Goal: Task Accomplishment & Management: Use online tool/utility

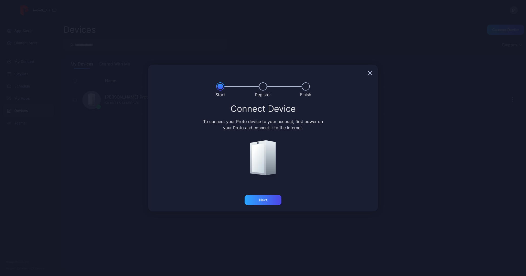
click at [369, 74] on icon "button" at bounding box center [369, 72] width 3 height 3
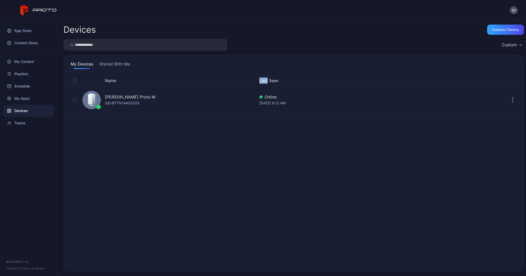
click at [369, 74] on div "Name Last Seen [PERSON_NAME] Proto M SID: BTTN144005Z8 Online [DATE] 9:12 AM" at bounding box center [294, 170] width 456 height 199
click at [31, 42] on div "Content Store" at bounding box center [28, 43] width 51 height 12
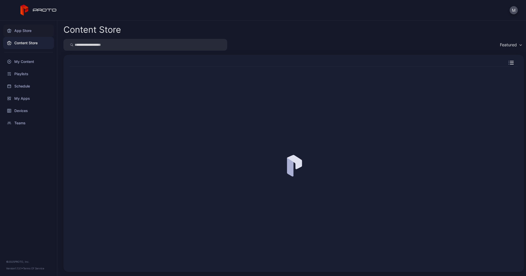
click at [23, 29] on div "App Store" at bounding box center [28, 31] width 51 height 12
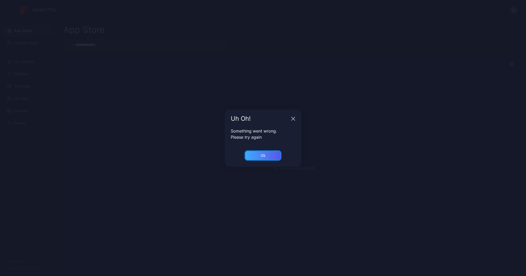
click at [270, 158] on div "Ok" at bounding box center [263, 155] width 37 height 10
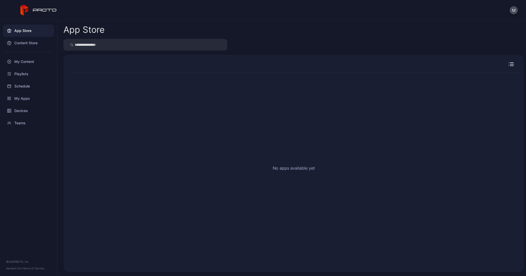
click at [30, 34] on div "App Store" at bounding box center [28, 31] width 51 height 12
click at [29, 44] on div "Content Store" at bounding box center [28, 43] width 51 height 12
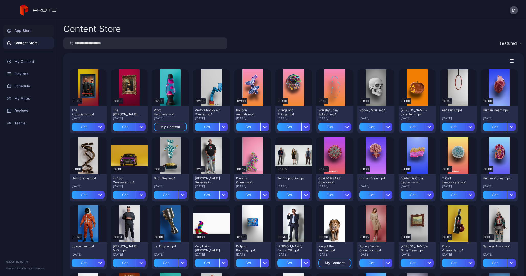
click at [25, 30] on div "App Store" at bounding box center [28, 31] width 51 height 12
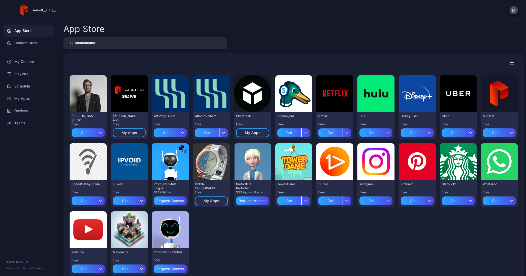
scroll to position [14, 0]
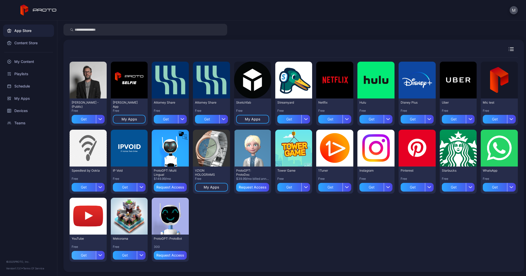
click at [96, 252] on div "Get" at bounding box center [84, 255] width 24 height 9
click at [27, 60] on div "My Content" at bounding box center [28, 62] width 51 height 12
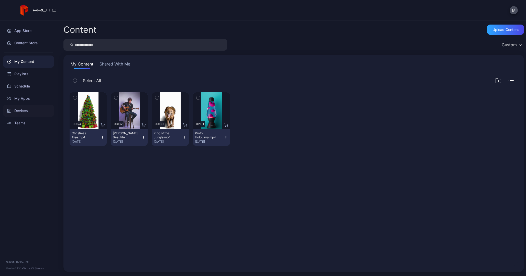
click at [27, 110] on div "Devices" at bounding box center [28, 111] width 51 height 12
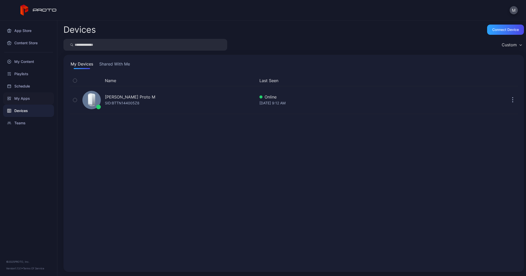
click at [19, 104] on div "My Apps" at bounding box center [28, 98] width 51 height 12
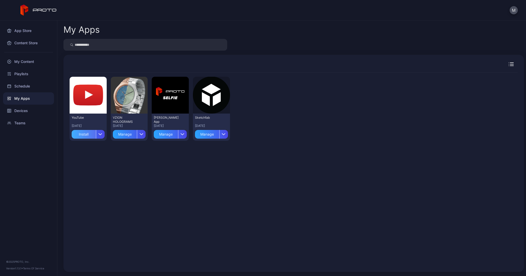
click at [80, 134] on div "Install" at bounding box center [84, 134] width 24 height 9
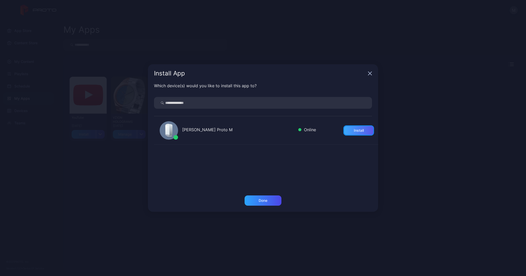
click at [354, 131] on div "Install" at bounding box center [359, 130] width 10 height 4
click at [369, 71] on div "Install App" at bounding box center [263, 73] width 230 height 18
click at [369, 75] on icon "button" at bounding box center [370, 73] width 4 height 4
